Goal: Information Seeking & Learning: Learn about a topic

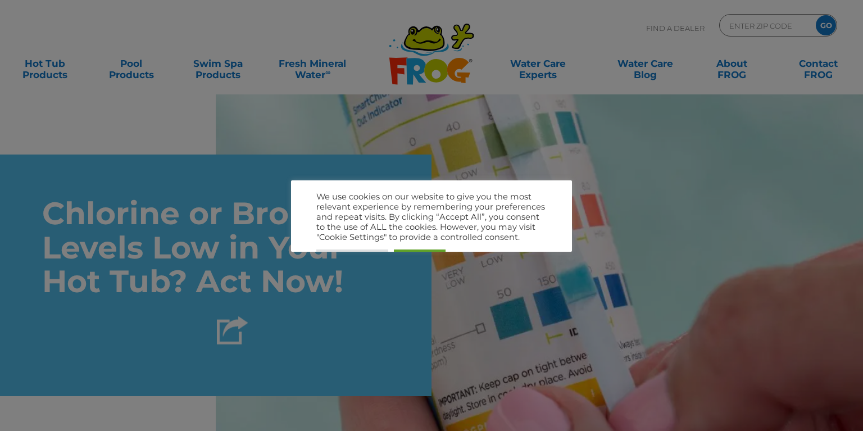
scroll to position [4136, 0]
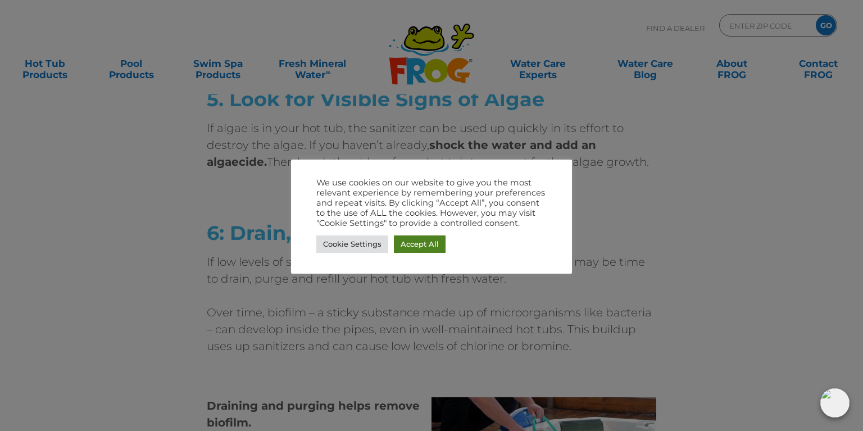
click at [417, 244] on link "Accept All" at bounding box center [420, 243] width 52 height 17
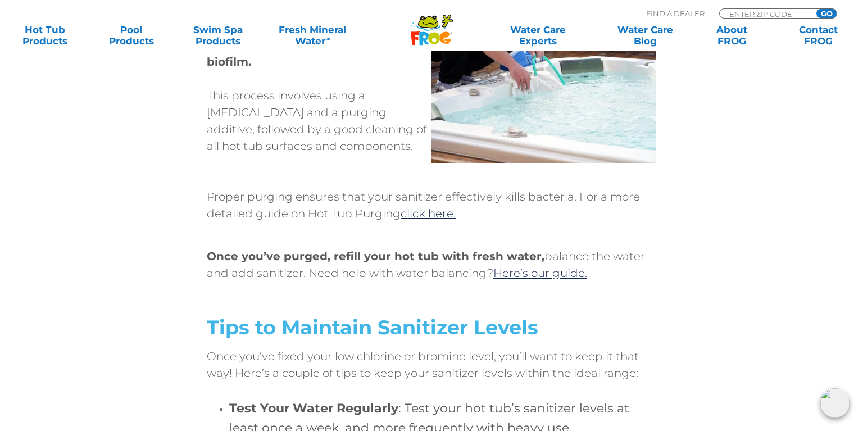
scroll to position [4442, 0]
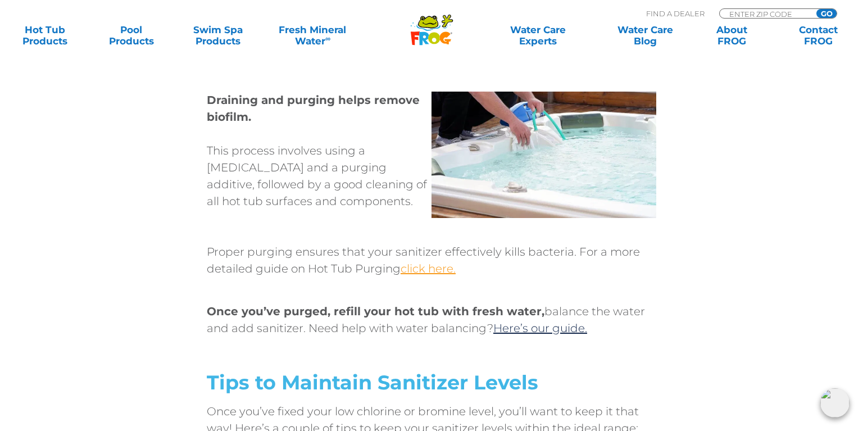
click at [420, 262] on link "click here." at bounding box center [428, 268] width 55 height 13
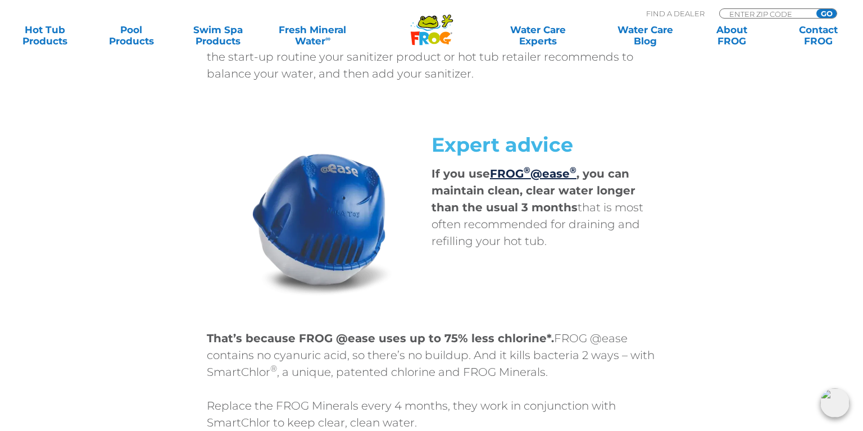
scroll to position [4602, 0]
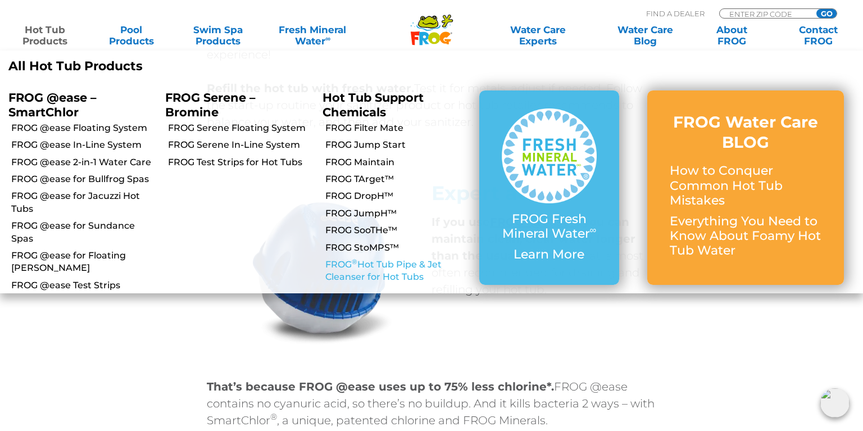
click at [353, 265] on sup "®" at bounding box center [355, 261] width 6 height 8
